Goal: Task Accomplishment & Management: Use online tool/utility

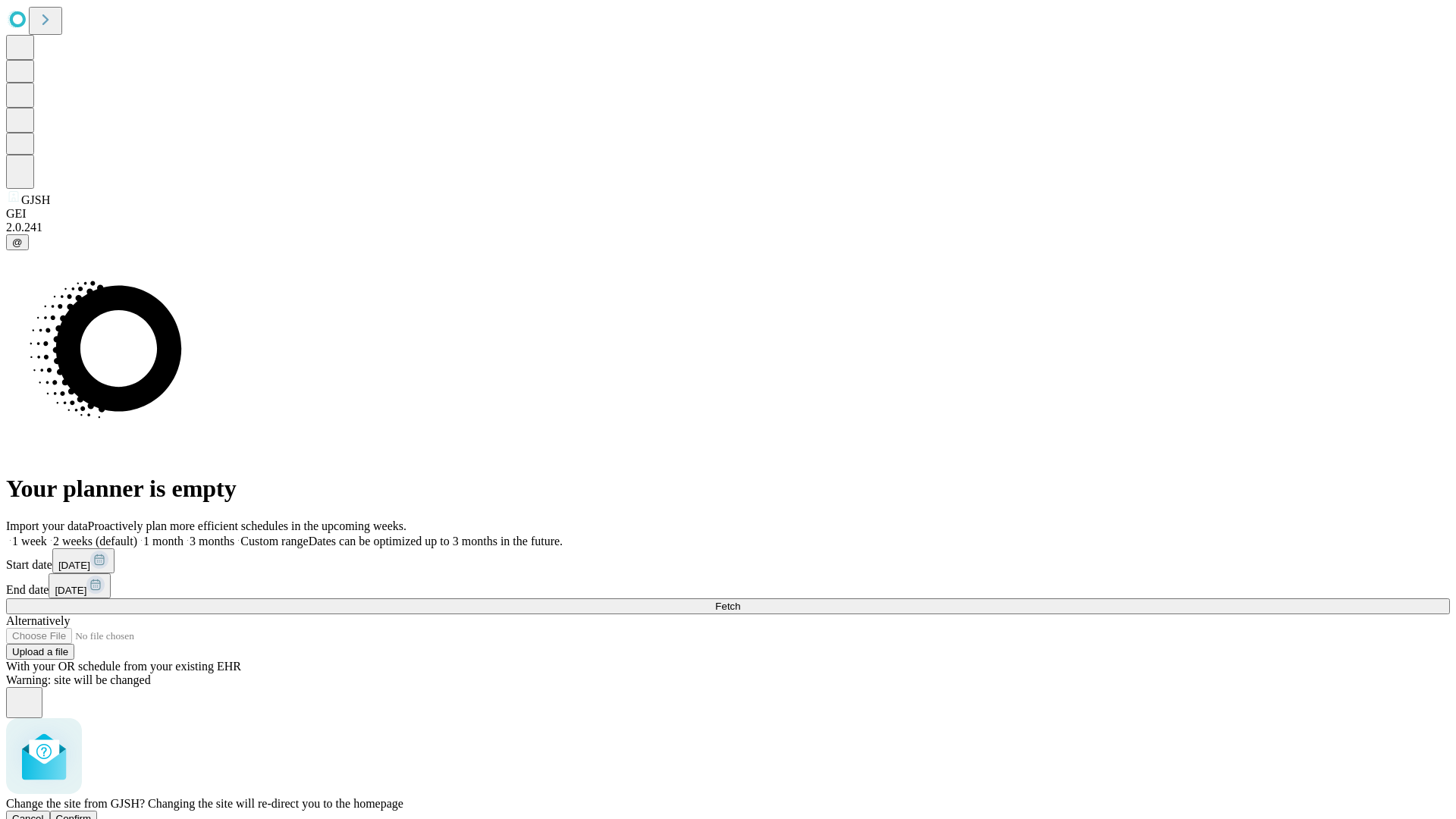
click at [92, 812] on span "Confirm" at bounding box center [74, 818] width 36 height 11
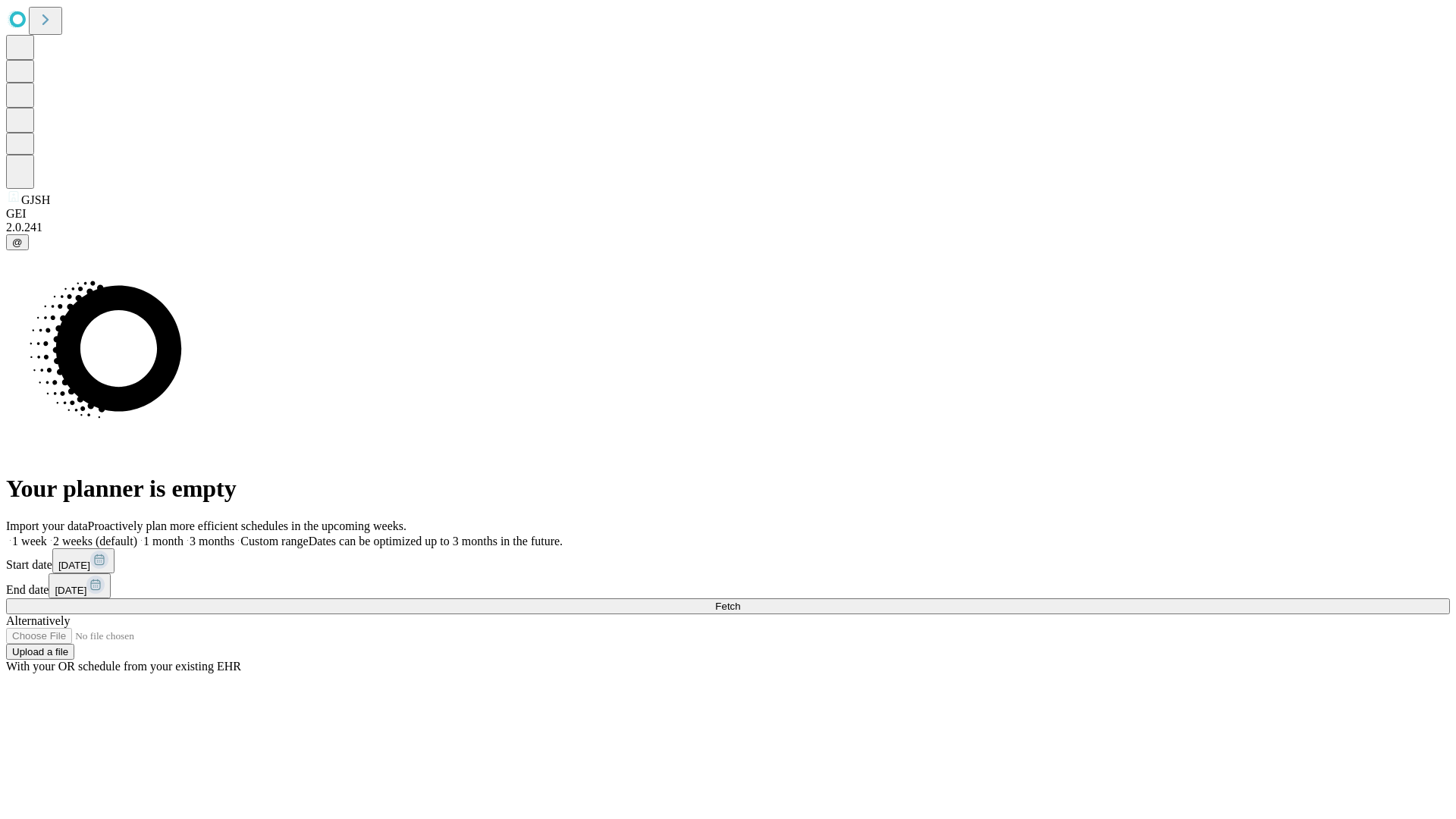
click at [184, 534] on label "1 month" at bounding box center [159, 541] width 46 height 13
click at [740, 601] on span "Fetch" at bounding box center [727, 606] width 25 height 11
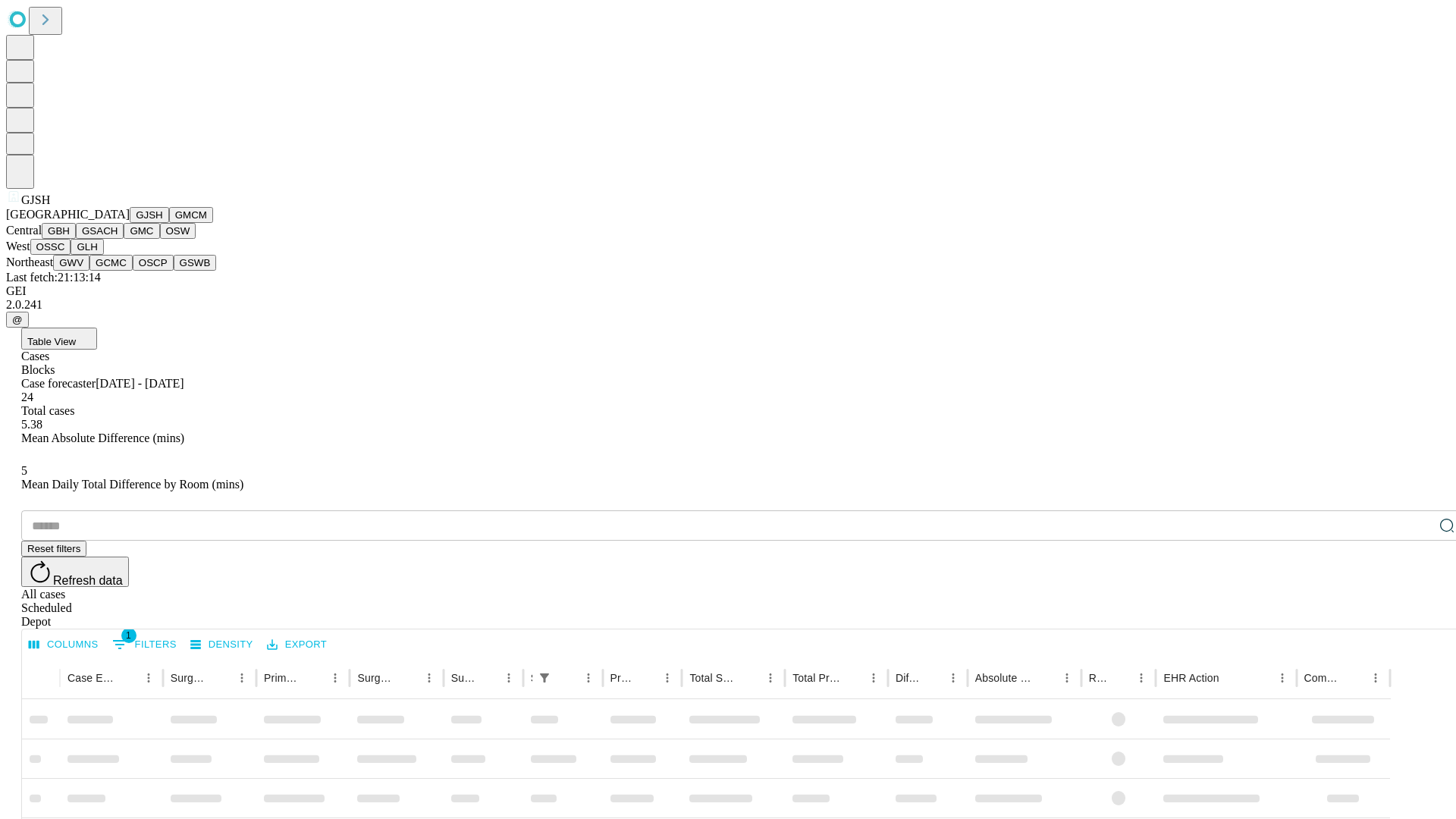
click at [169, 223] on button "GMCM" at bounding box center [190, 215] width 44 height 16
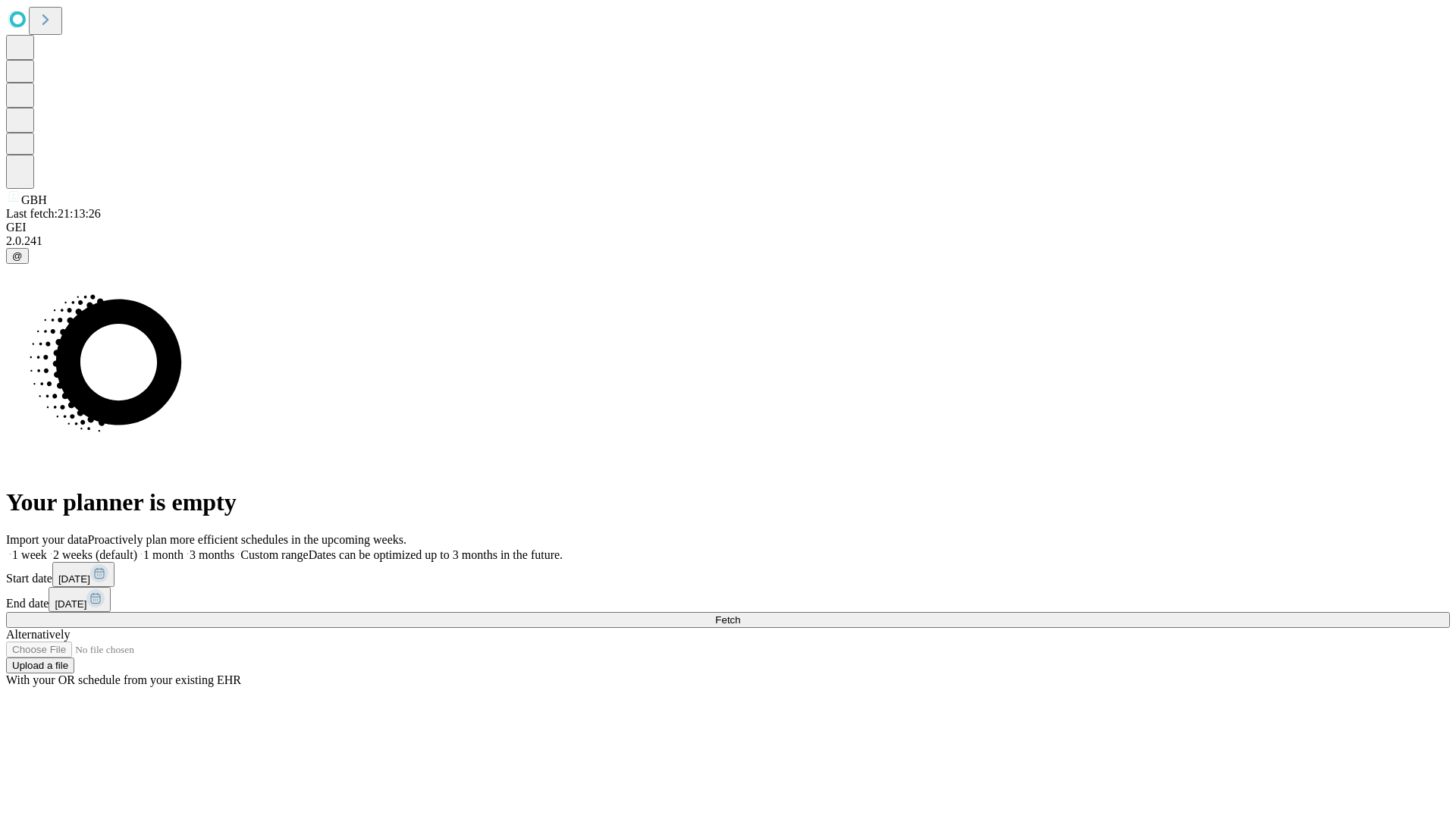
click at [184, 548] on label "1 month" at bounding box center [159, 555] width 46 height 13
click at [740, 614] on span "Fetch" at bounding box center [727, 619] width 25 height 11
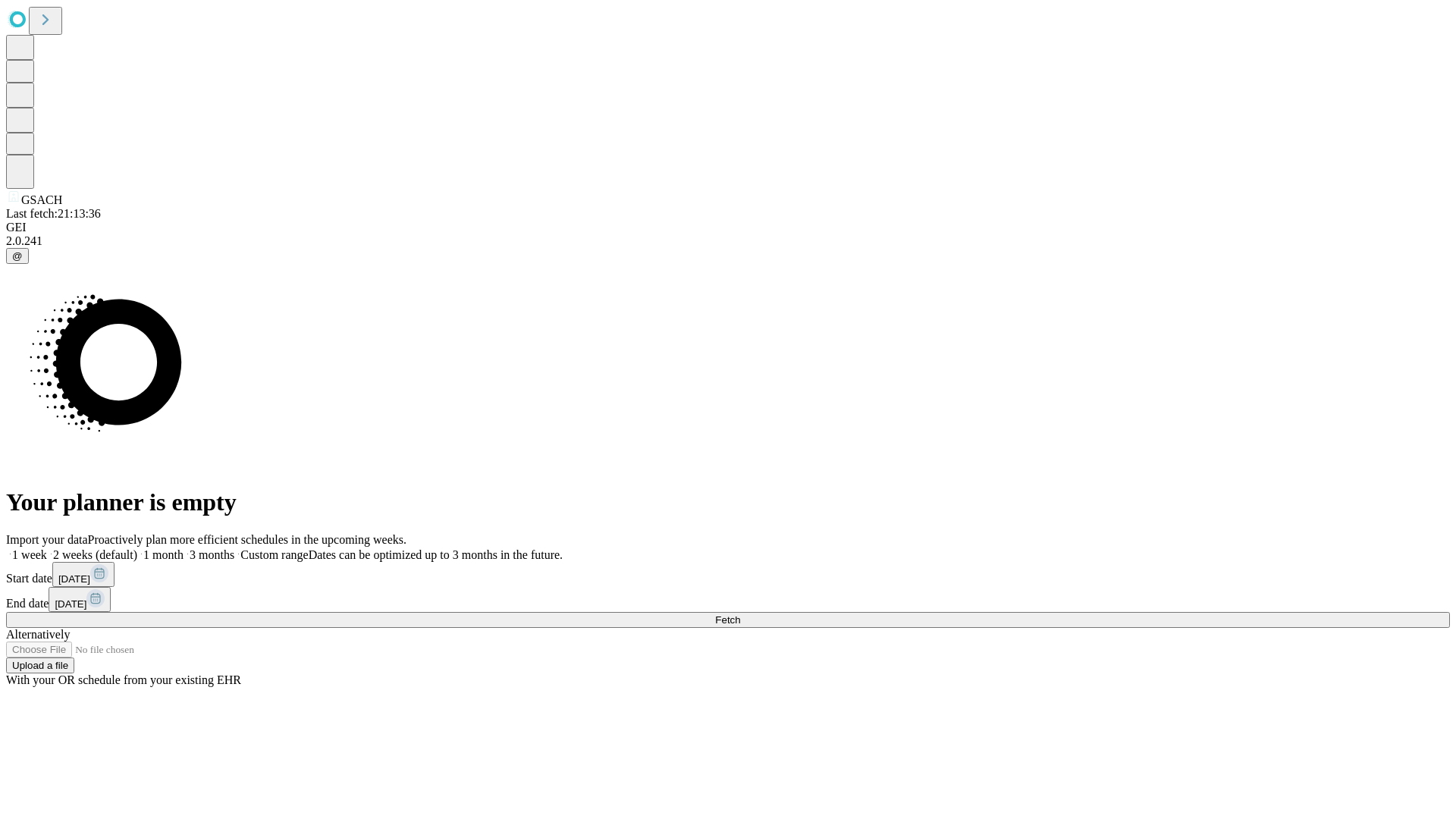
click at [184, 548] on label "1 month" at bounding box center [159, 555] width 46 height 13
click at [740, 614] on span "Fetch" at bounding box center [727, 619] width 25 height 11
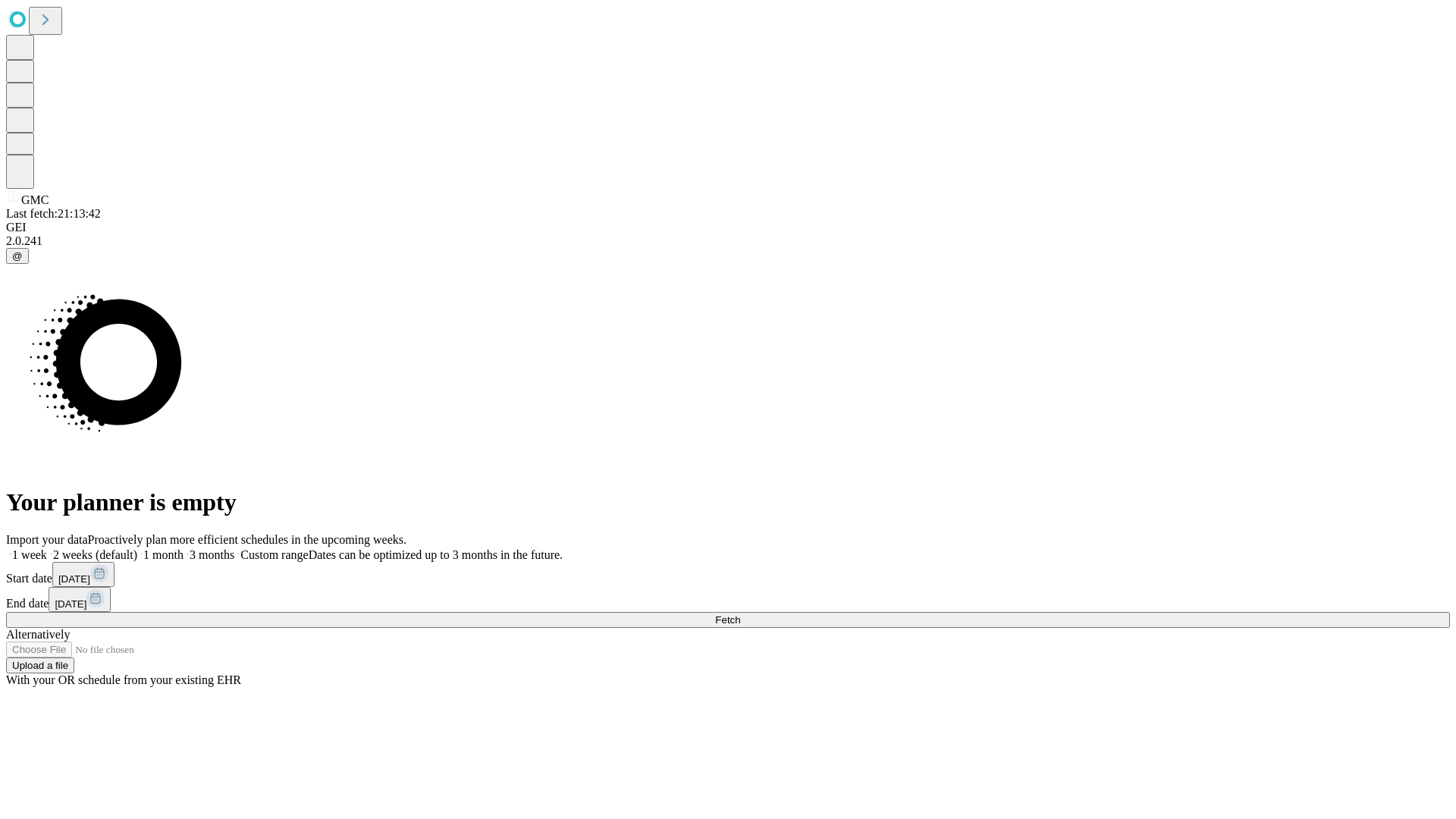
click at [184, 548] on label "1 month" at bounding box center [159, 555] width 46 height 13
click at [740, 614] on span "Fetch" at bounding box center [727, 619] width 25 height 11
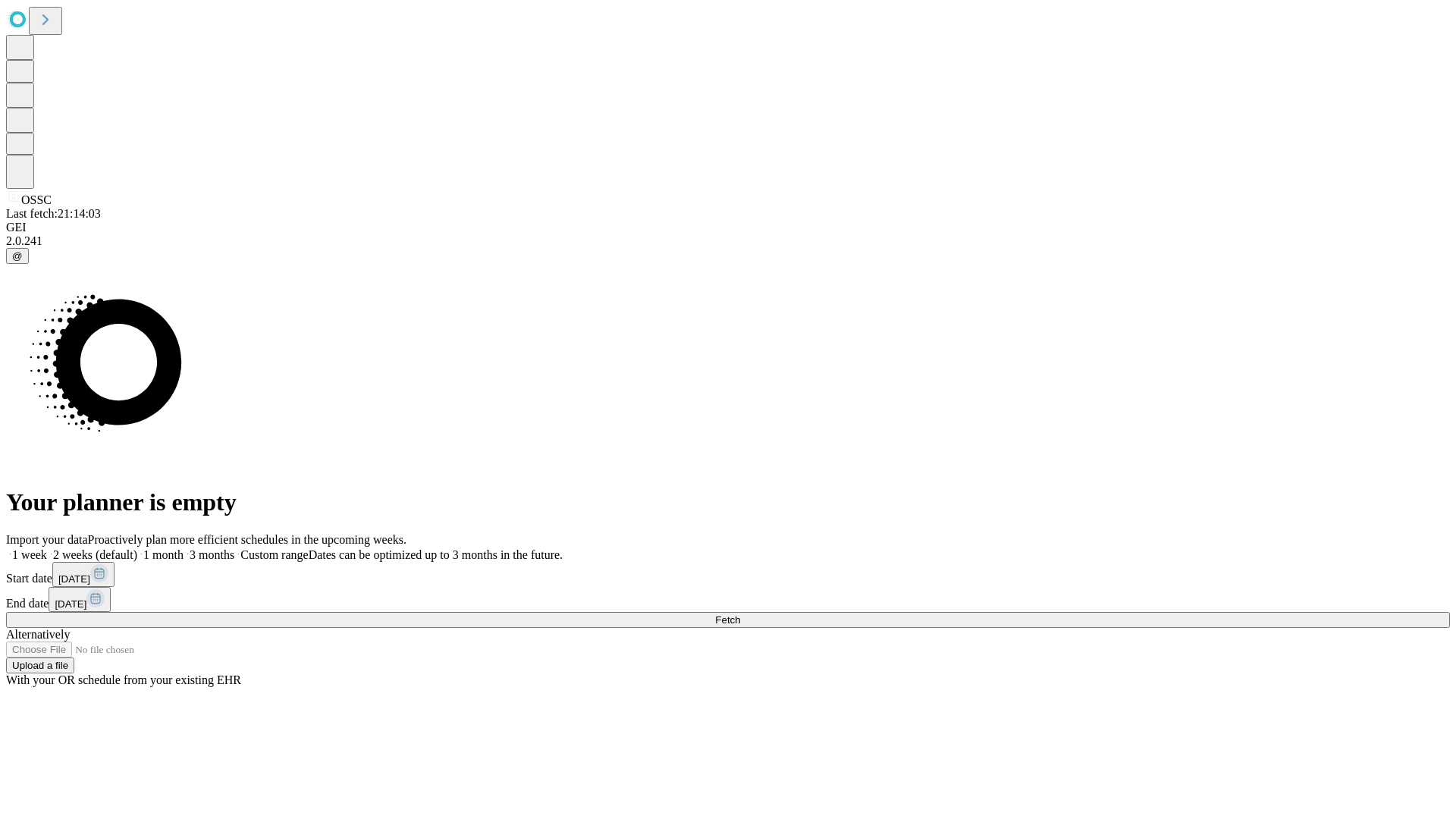
click at [184, 548] on label "1 month" at bounding box center [159, 555] width 46 height 13
click at [740, 614] on span "Fetch" at bounding box center [727, 619] width 25 height 11
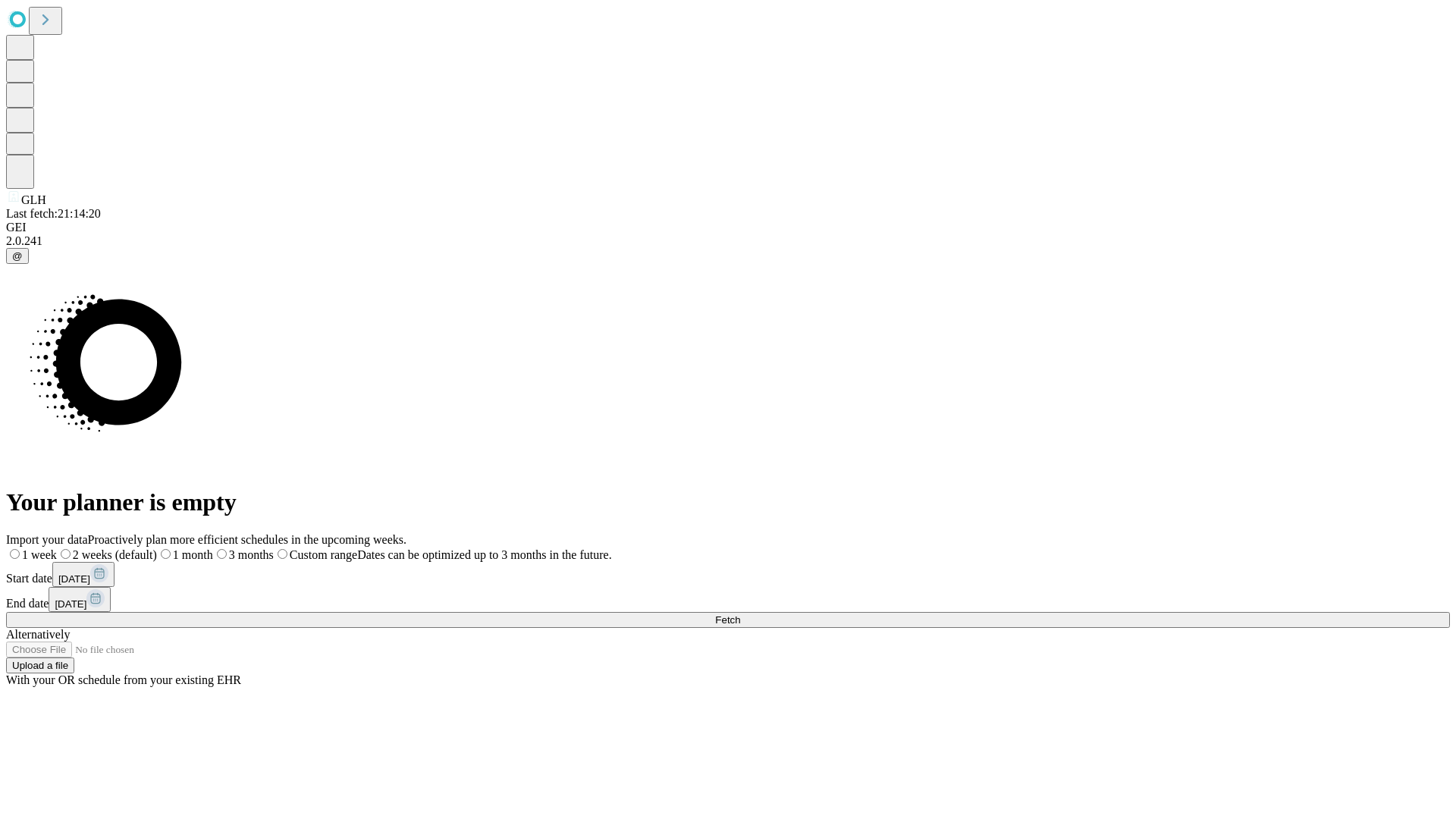
click at [740, 614] on span "Fetch" at bounding box center [727, 619] width 25 height 11
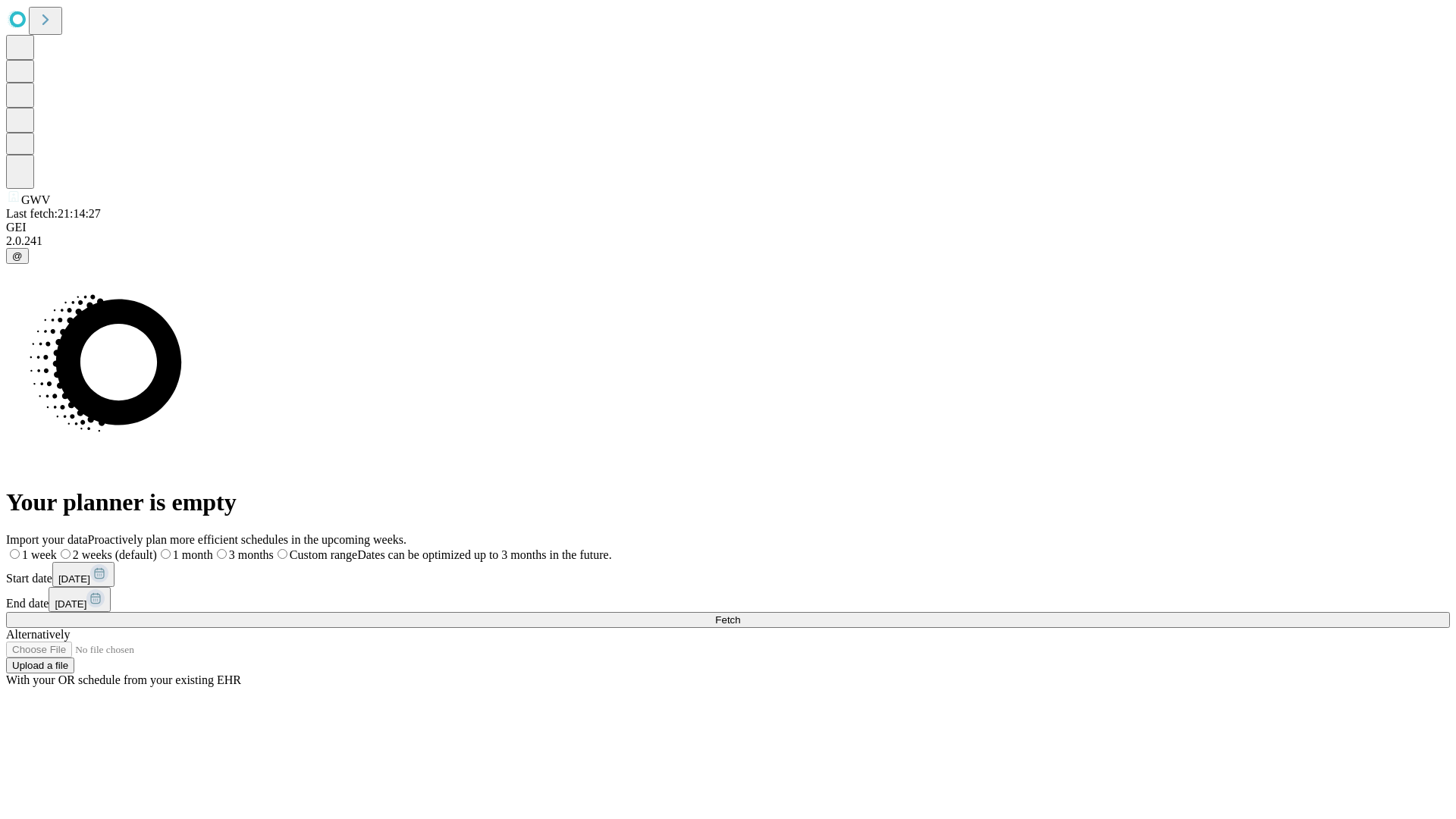
click at [213, 548] on label "1 month" at bounding box center [185, 555] width 56 height 13
click at [740, 614] on span "Fetch" at bounding box center [727, 619] width 25 height 11
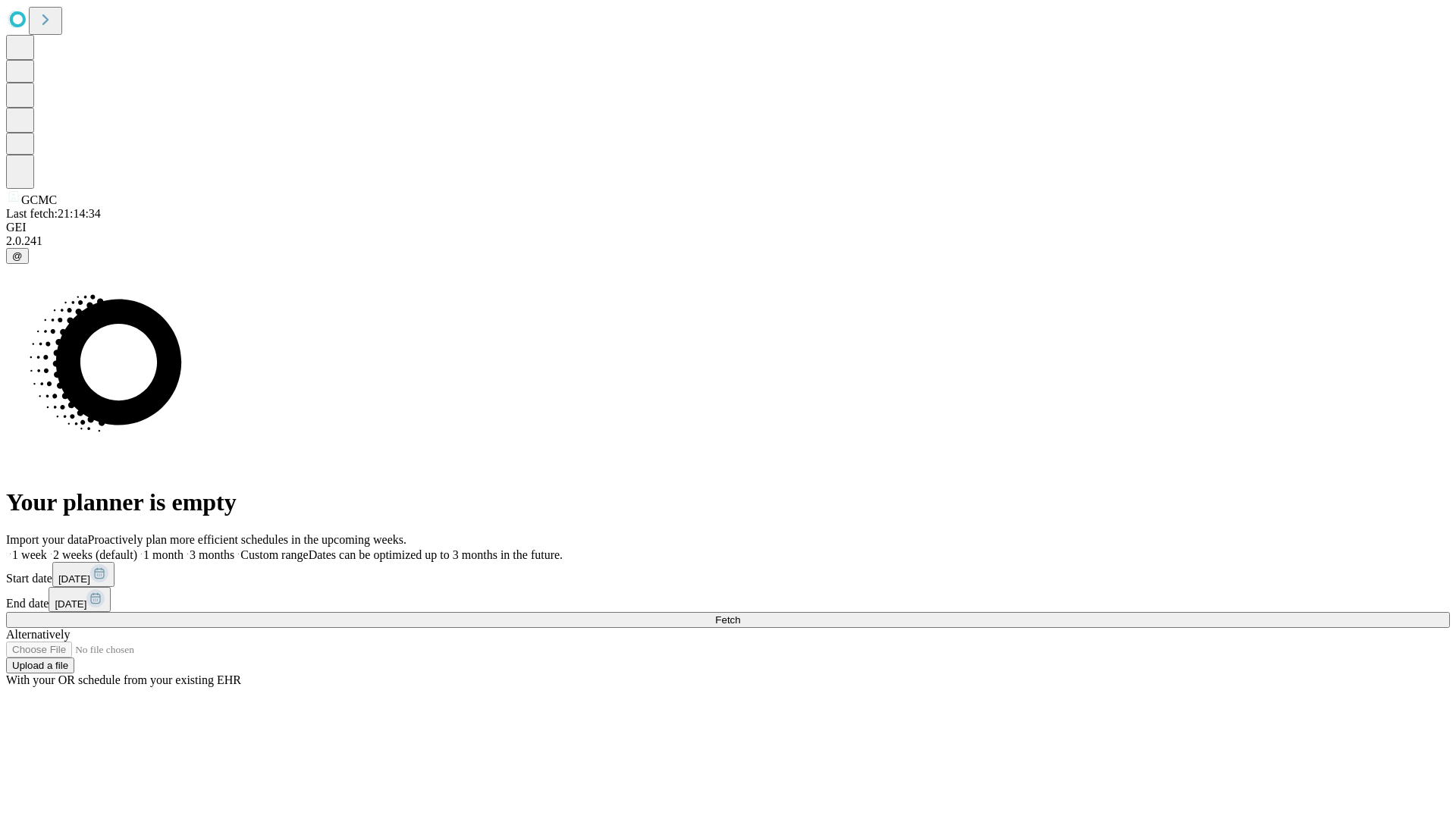
click at [184, 548] on label "1 month" at bounding box center [159, 555] width 46 height 13
click at [740, 614] on span "Fetch" at bounding box center [727, 619] width 25 height 11
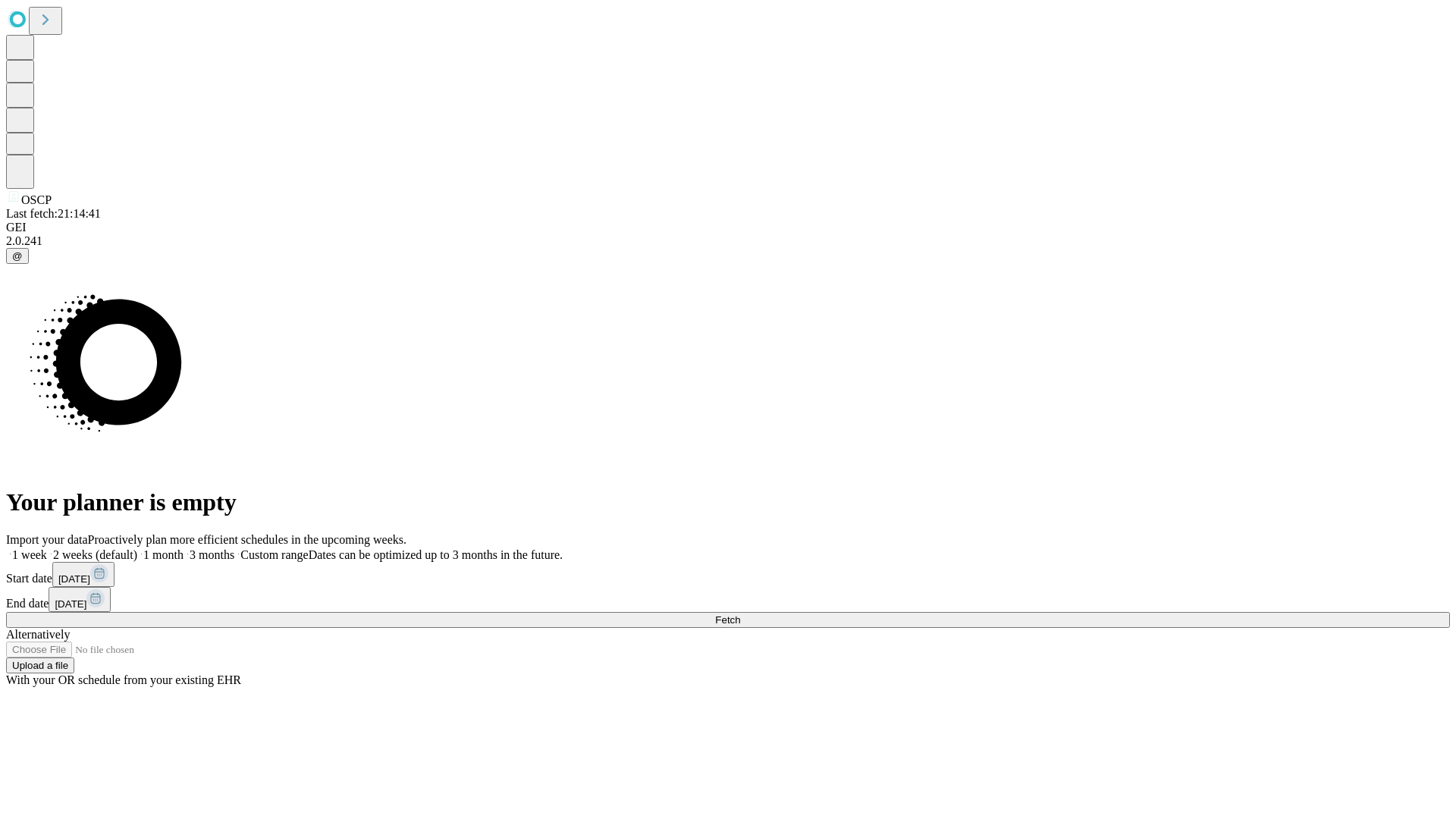
click at [184, 548] on label "1 month" at bounding box center [159, 555] width 46 height 13
click at [740, 614] on span "Fetch" at bounding box center [727, 619] width 25 height 11
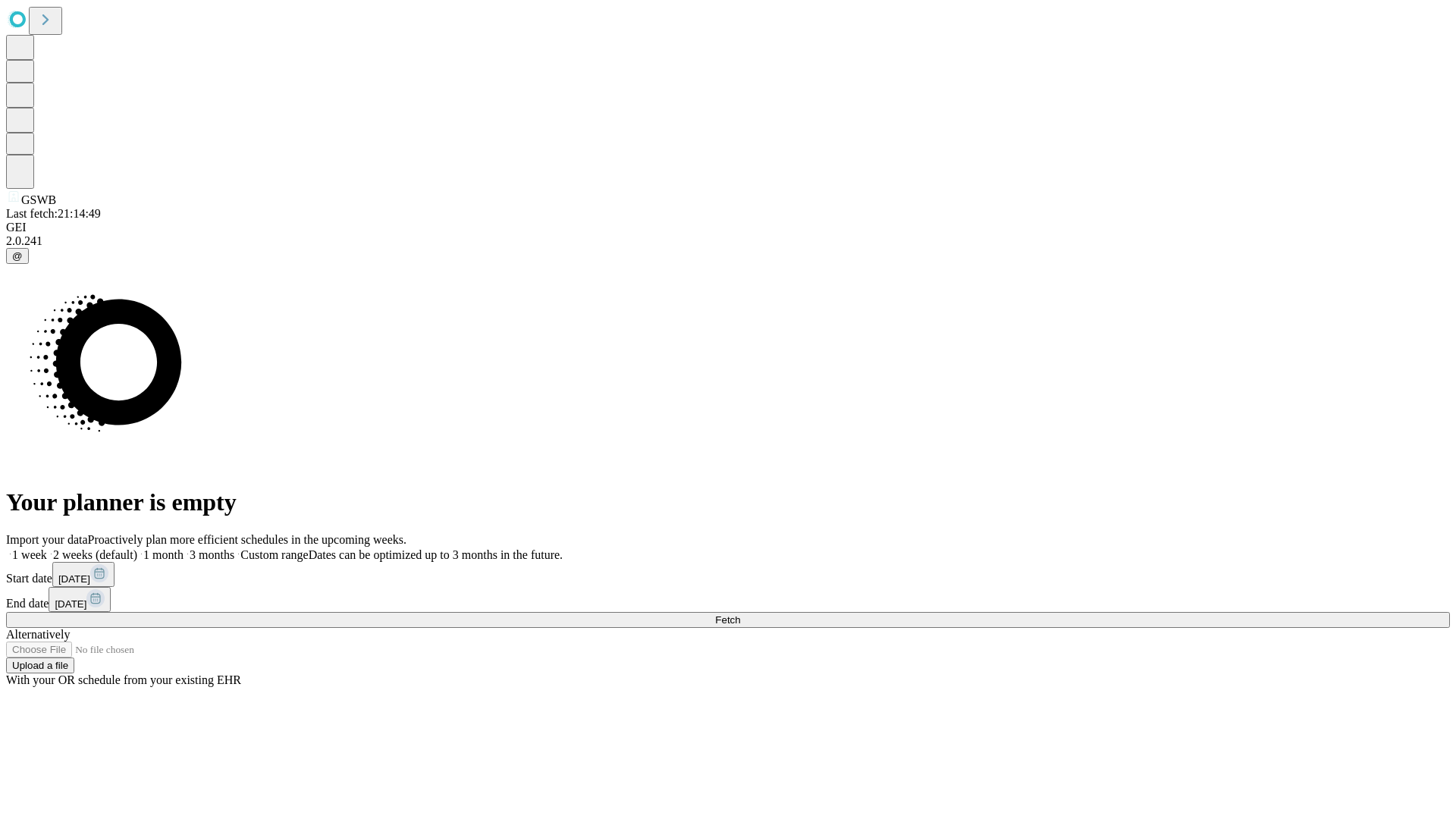
click at [184, 548] on label "1 month" at bounding box center [159, 555] width 46 height 13
click at [740, 614] on span "Fetch" at bounding box center [727, 619] width 25 height 11
